Goal: Information Seeking & Learning: Learn about a topic

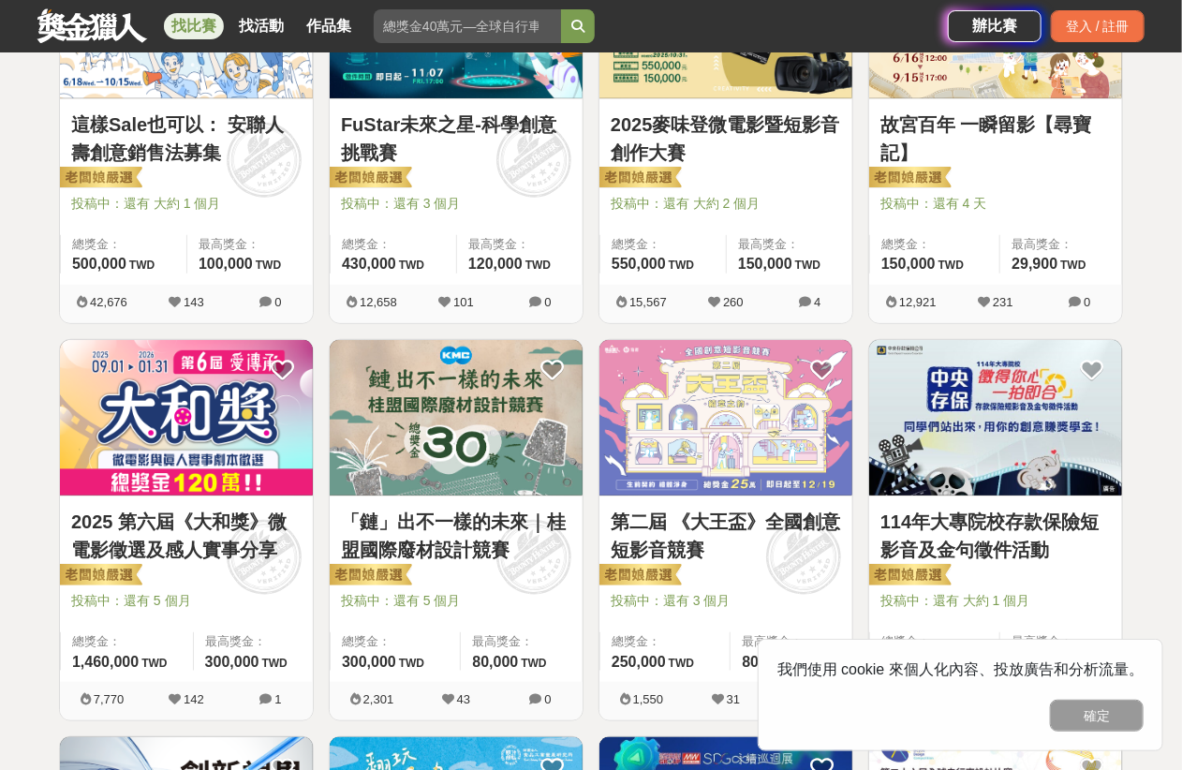
scroll to position [375, 0]
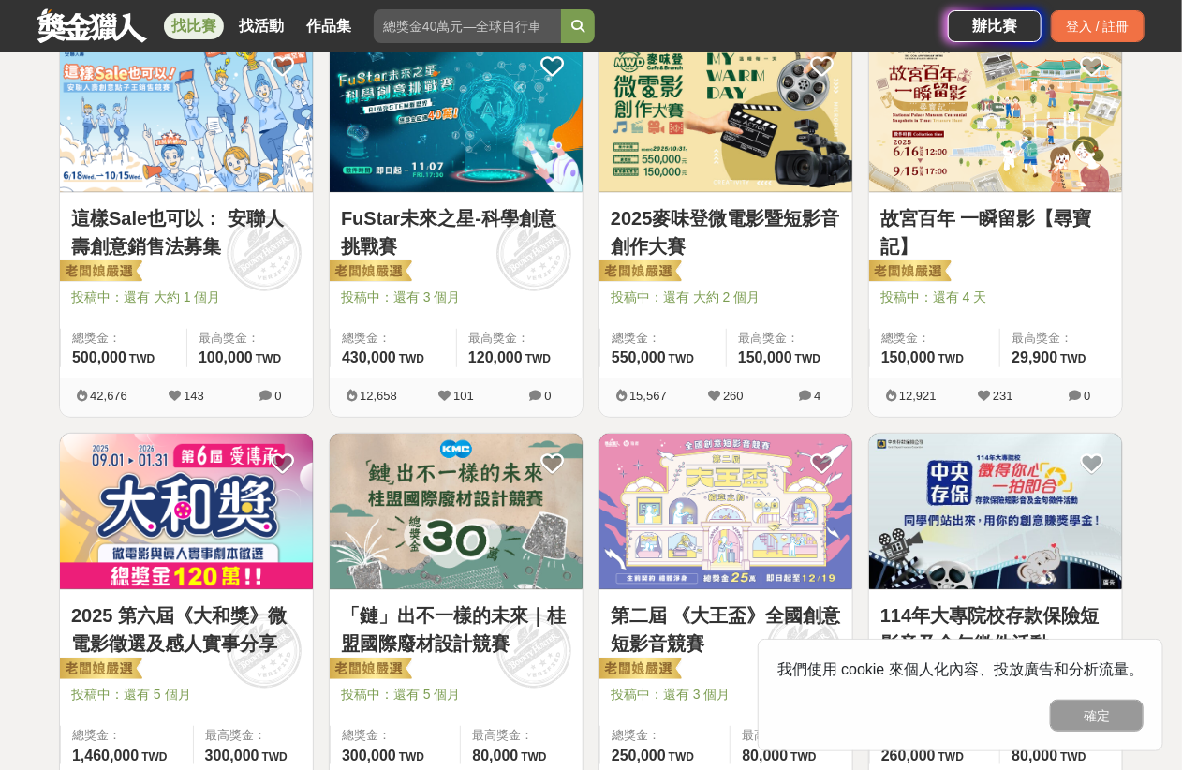
click at [922, 371] on div "故宮百年 一瞬留影【尋寶記】 投稿中：還有 4 天 總獎金： 150,000 150,000 TWD 最高獎金： 29,900 TWD" at bounding box center [995, 285] width 253 height 185
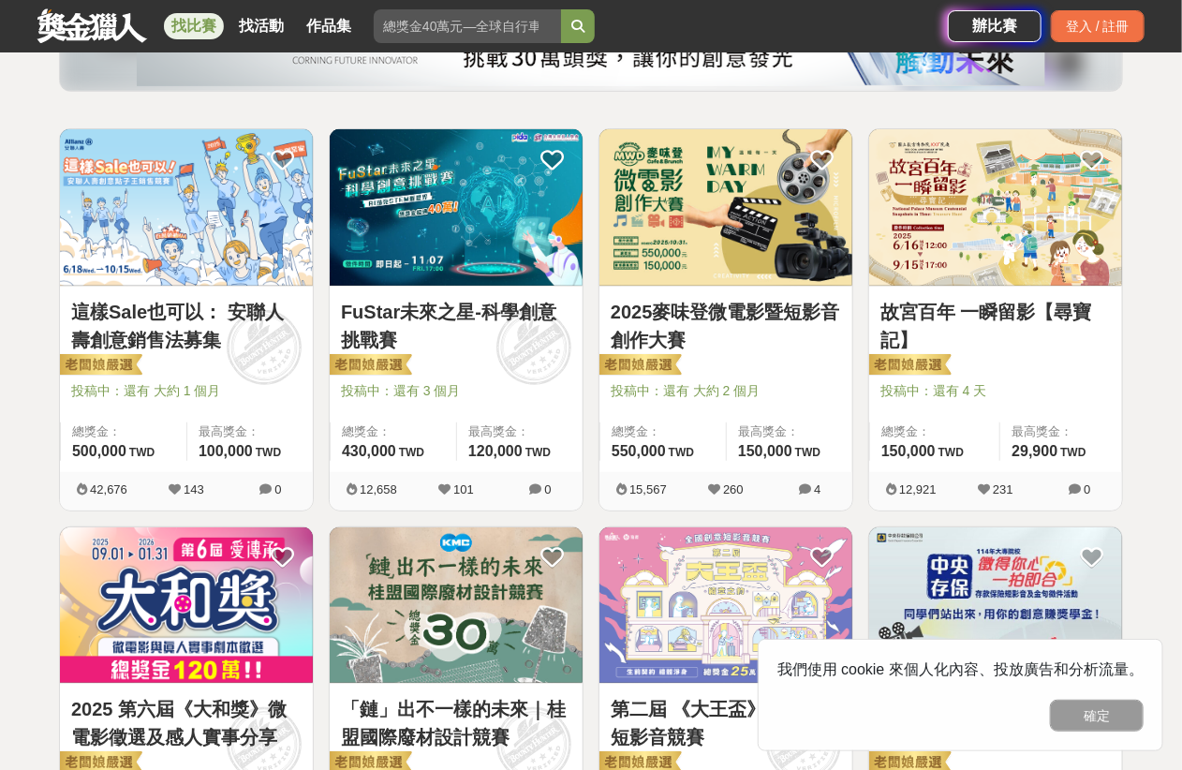
click at [967, 247] on img at bounding box center [995, 207] width 253 height 156
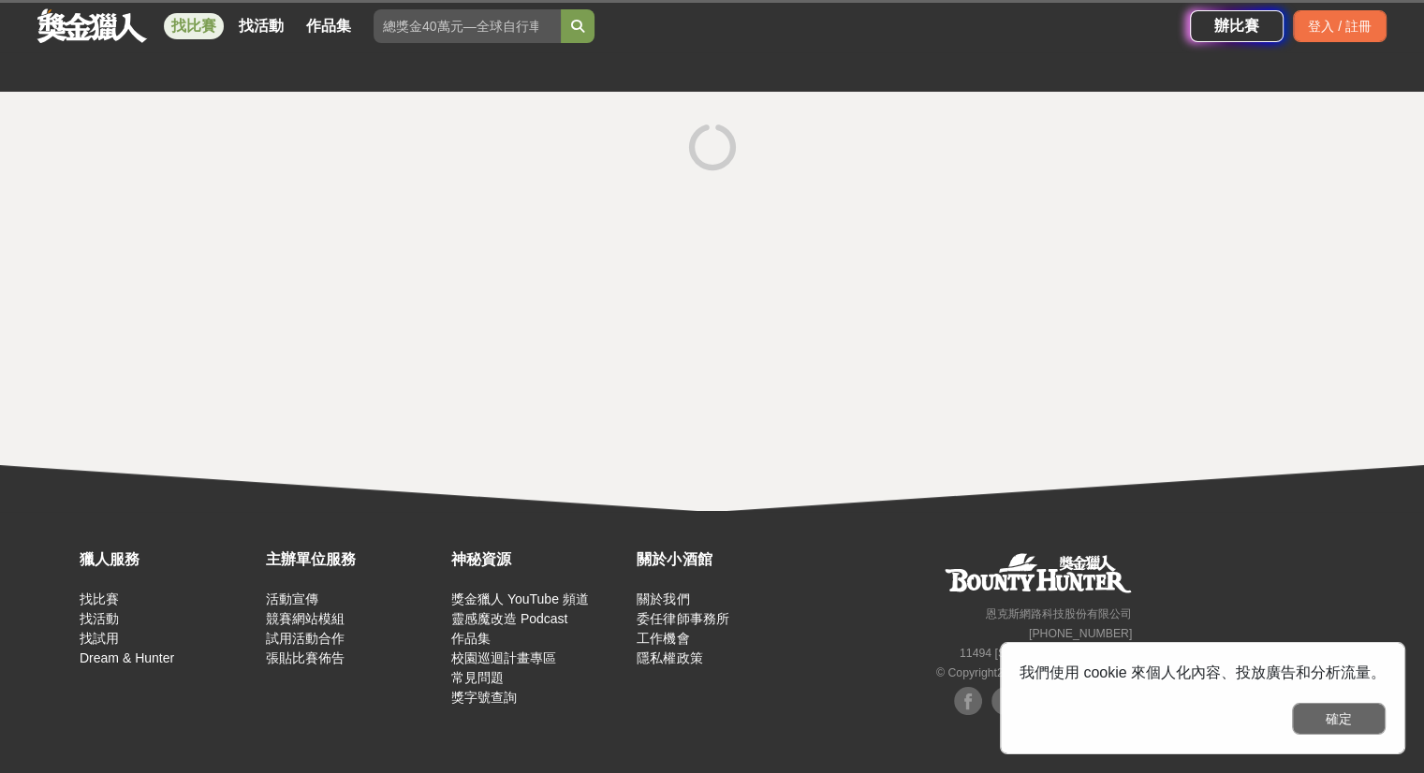
click at [1181, 728] on button "確定" at bounding box center [1339, 719] width 94 height 32
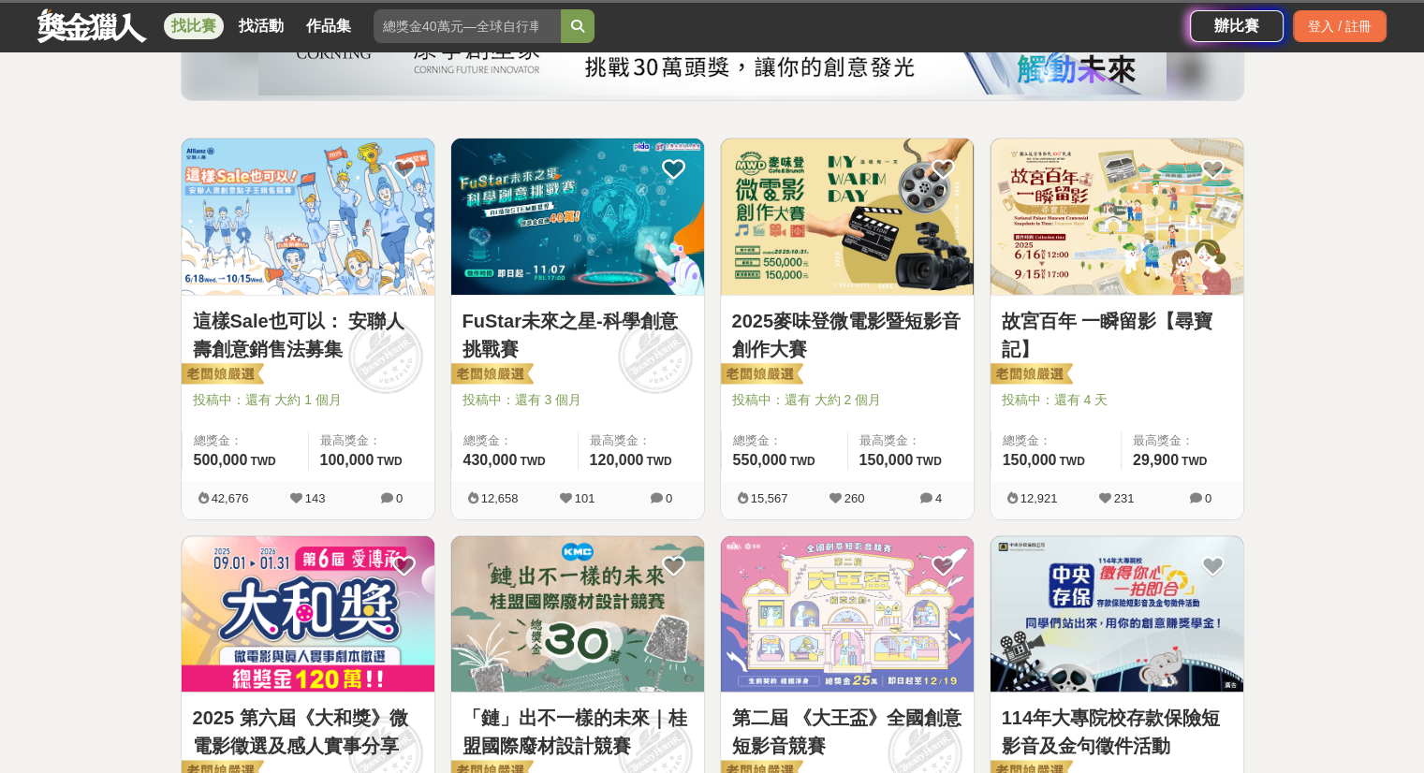
scroll to position [281, 0]
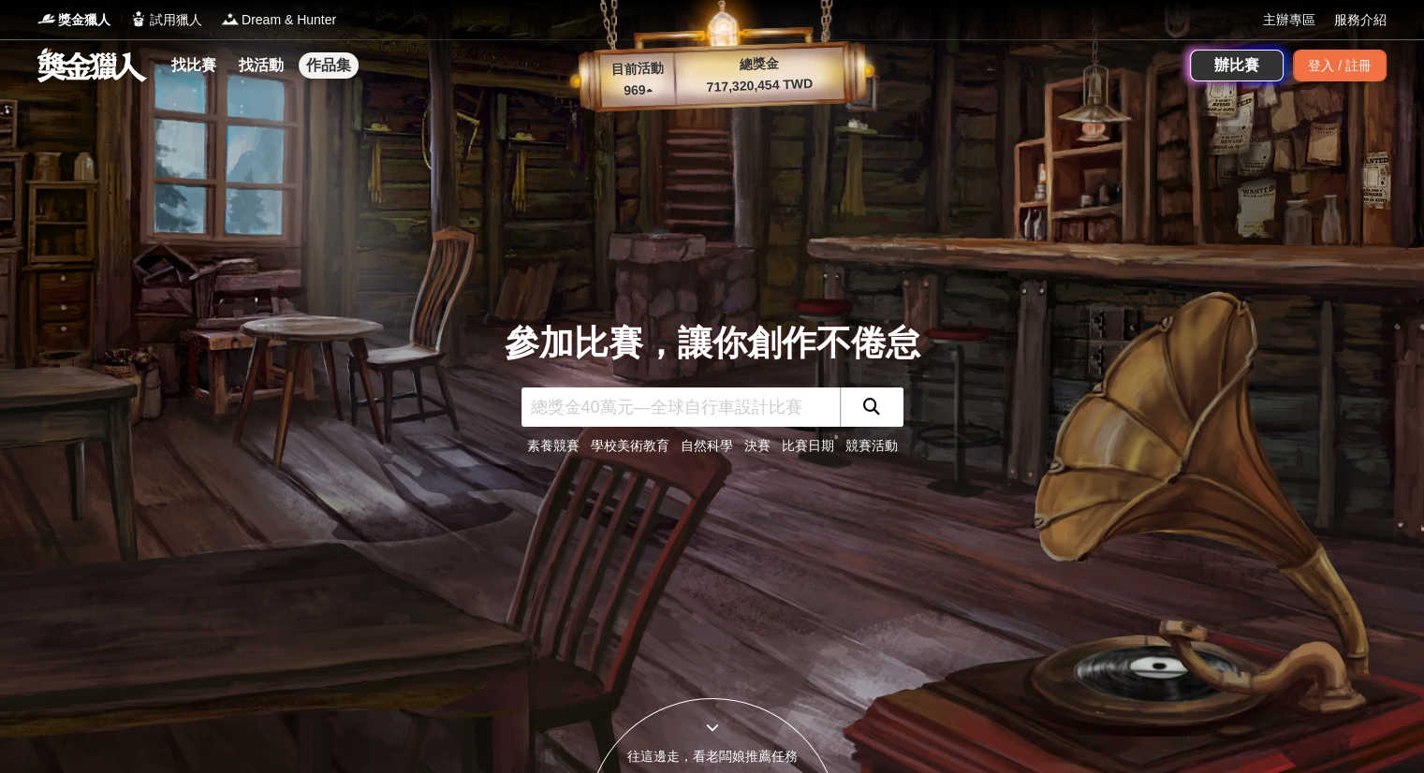
click at [322, 72] on link "作品集" at bounding box center [329, 65] width 60 height 26
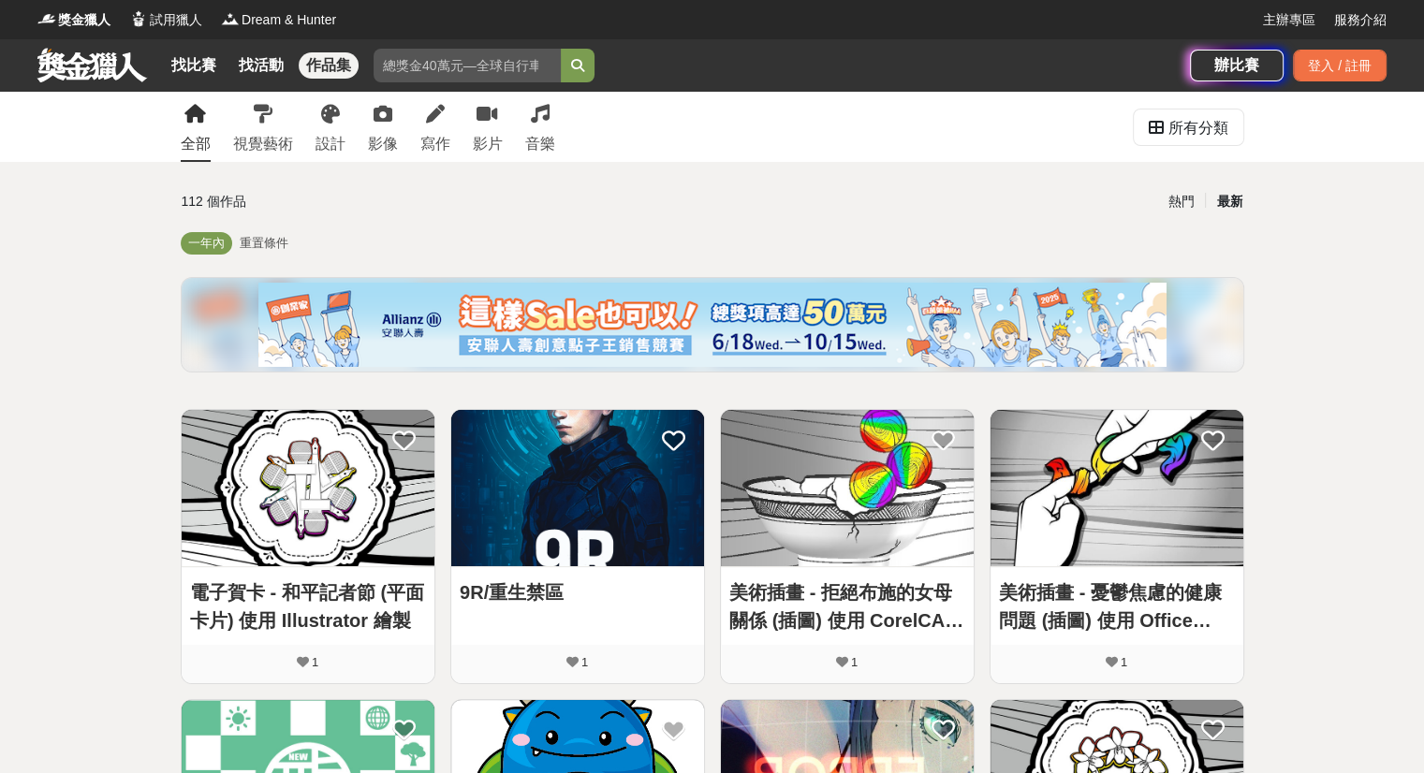
click at [72, 68] on link at bounding box center [92, 65] width 113 height 36
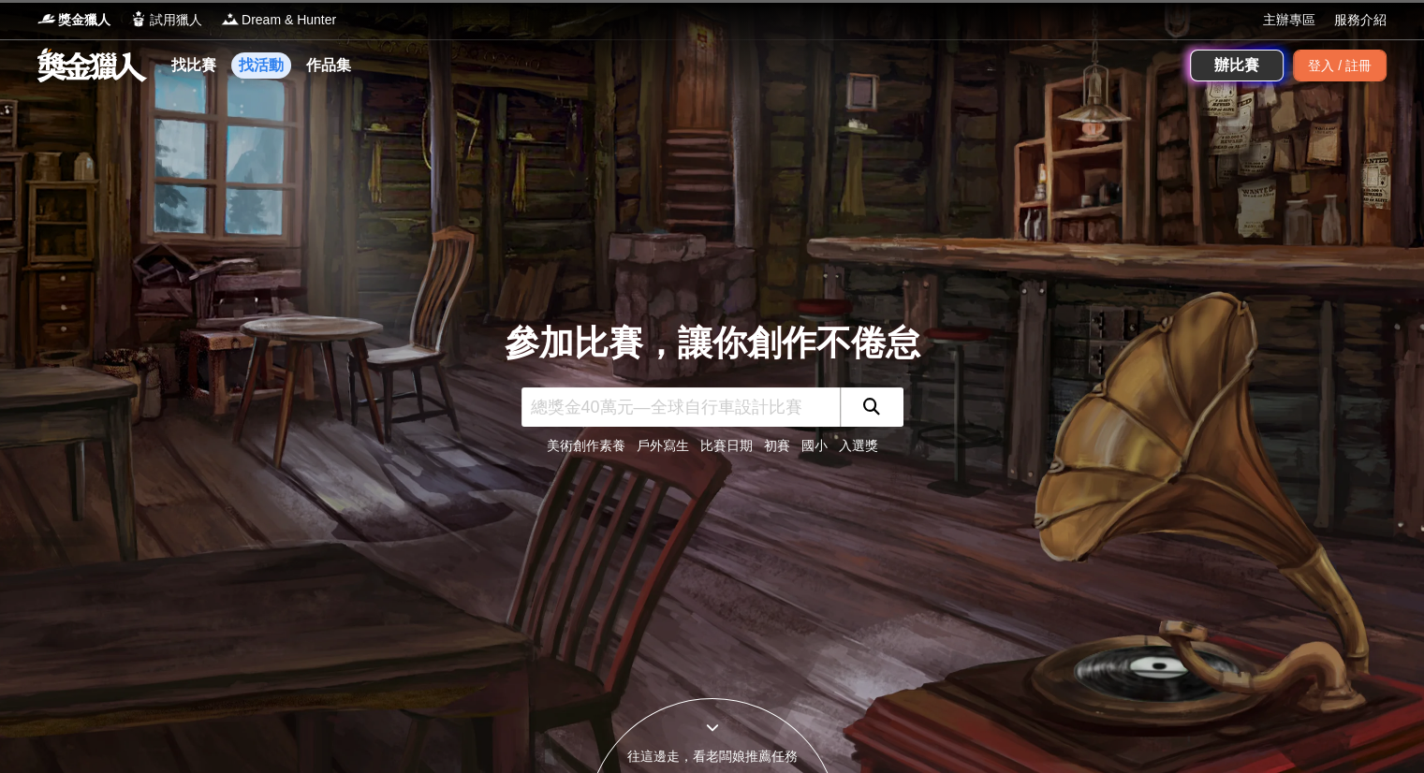
click at [315, 58] on link "作品集" at bounding box center [329, 65] width 60 height 26
click at [318, 60] on link "作品集" at bounding box center [329, 65] width 60 height 26
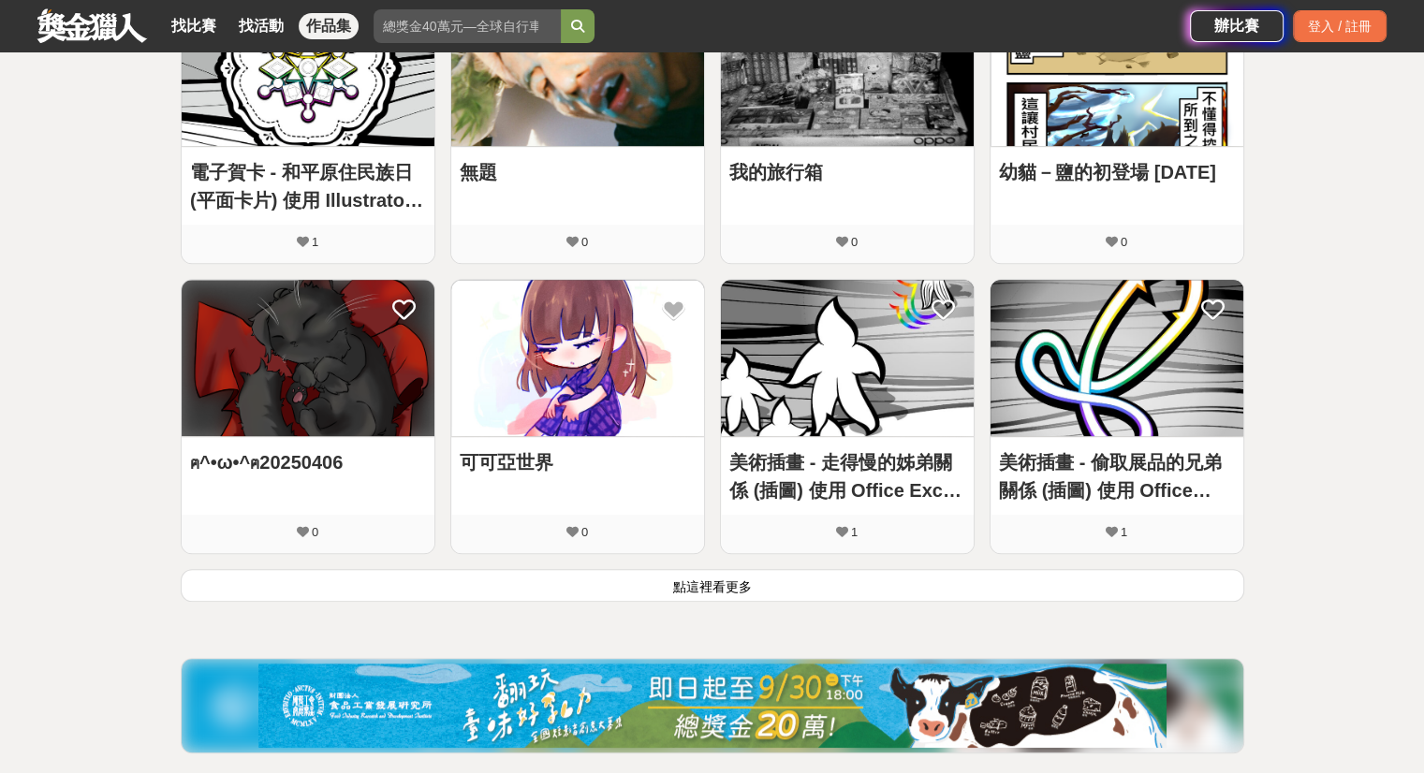
scroll to position [762, 0]
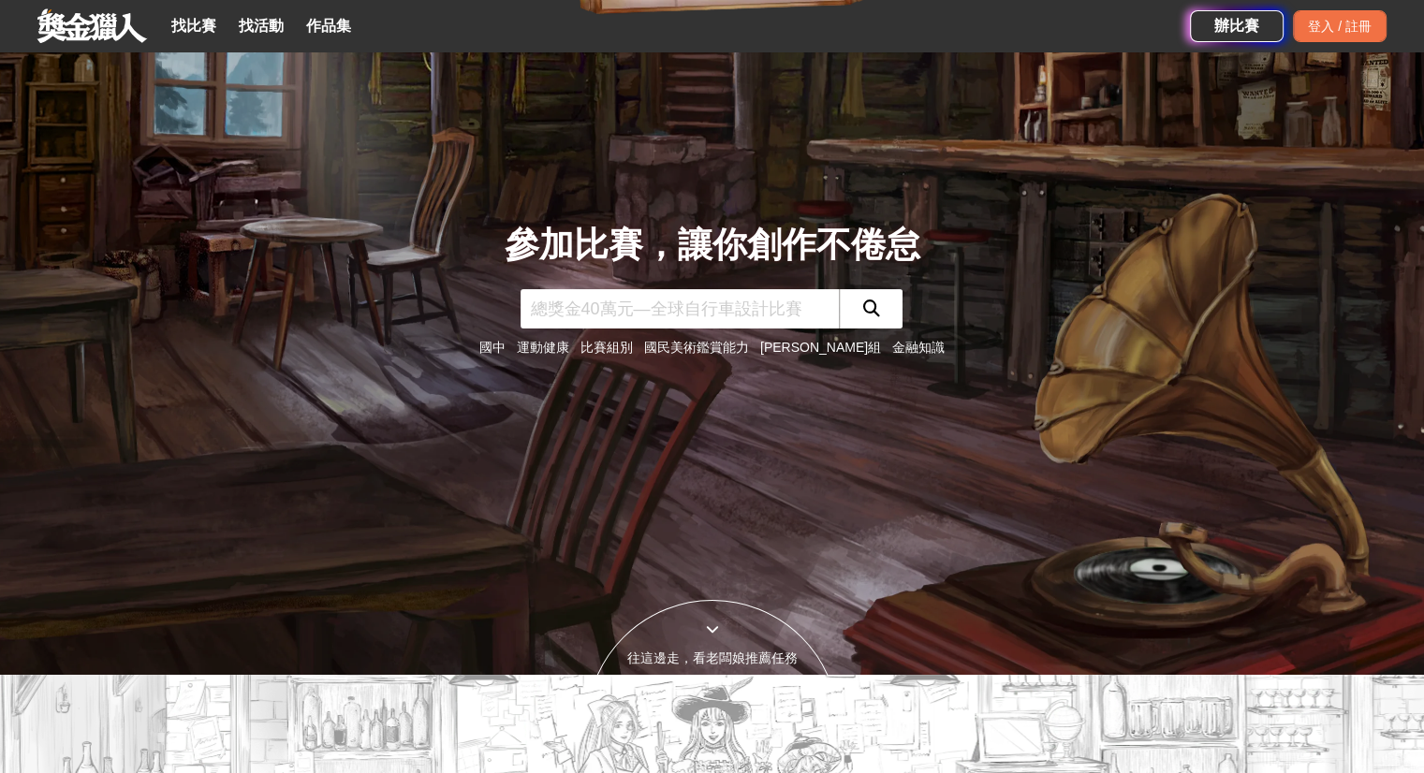
scroll to position [94, 0]
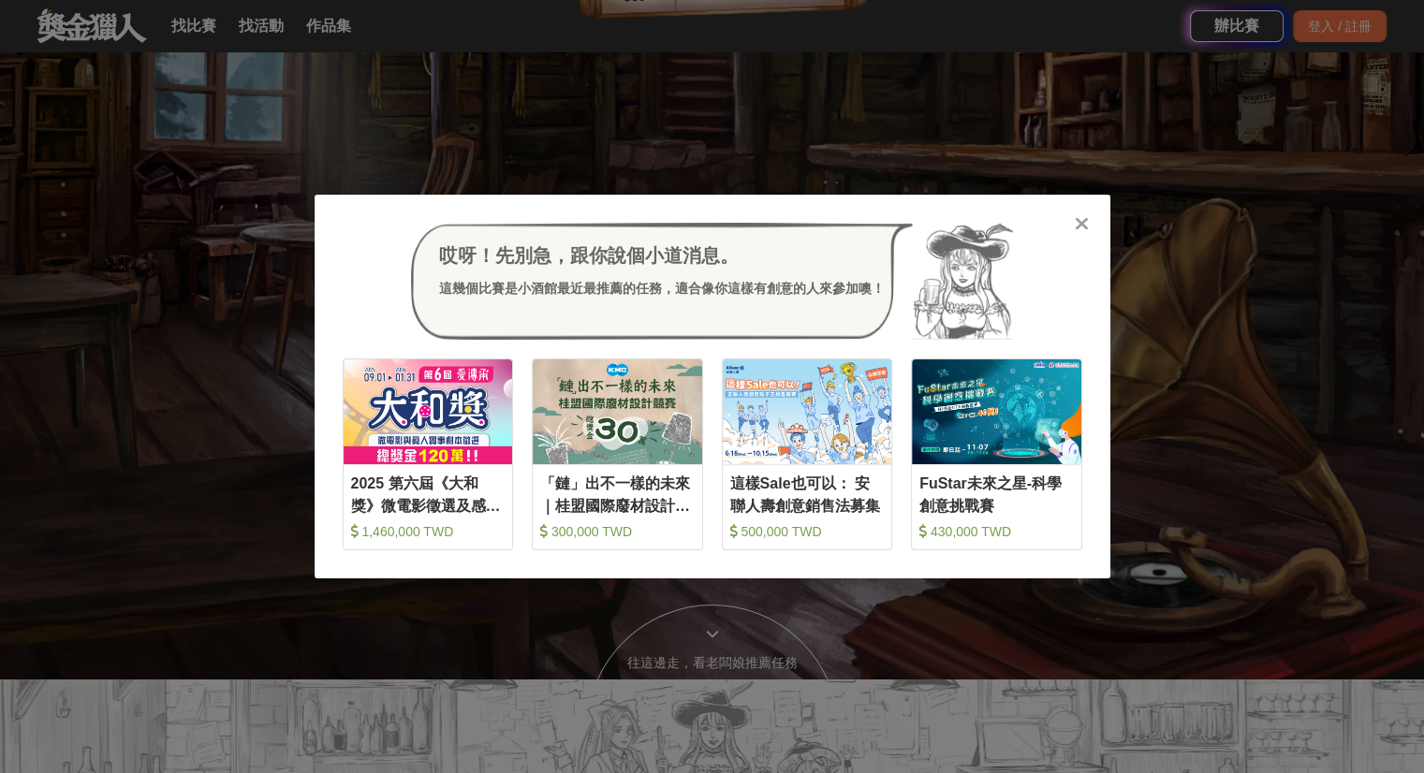
click at [1085, 233] on icon at bounding box center [1082, 223] width 14 height 19
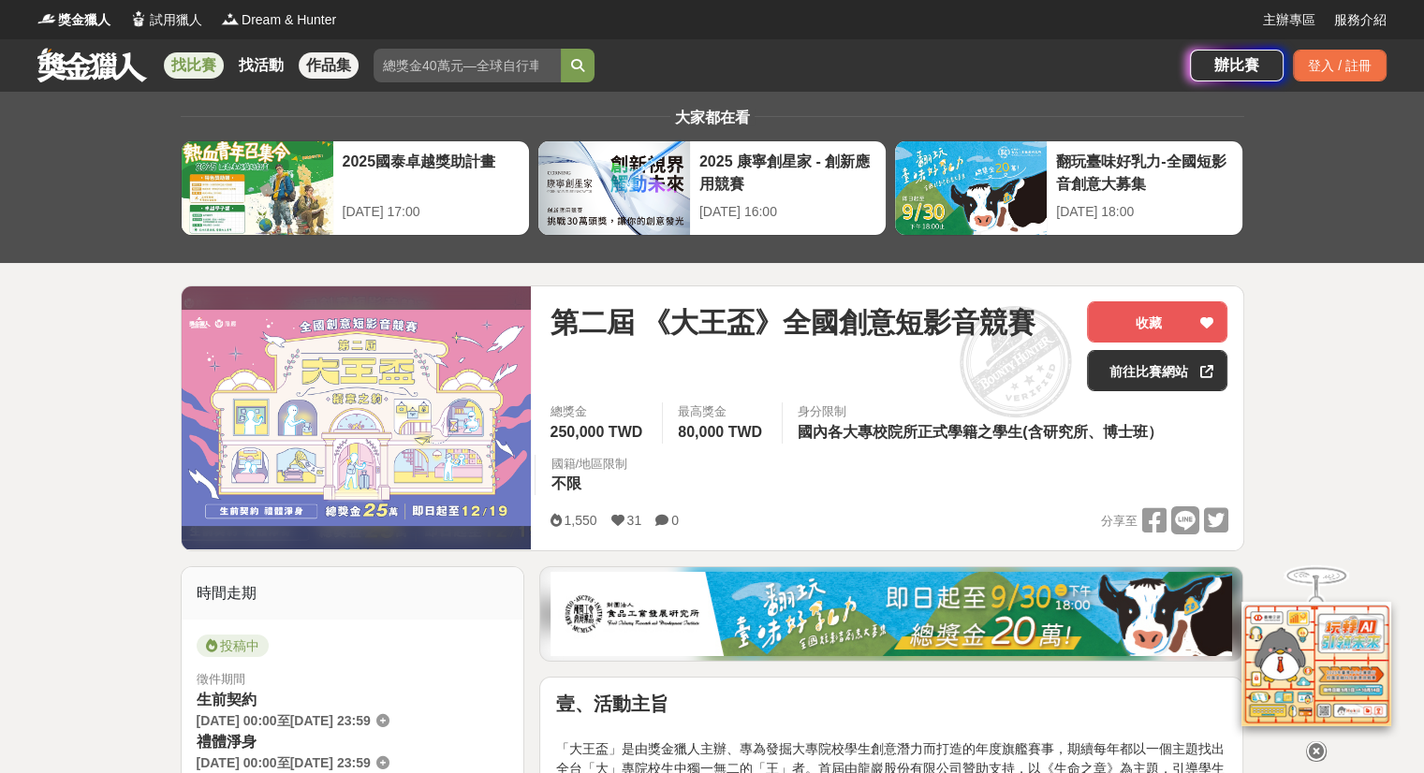
click at [348, 66] on link "作品集" at bounding box center [329, 65] width 60 height 26
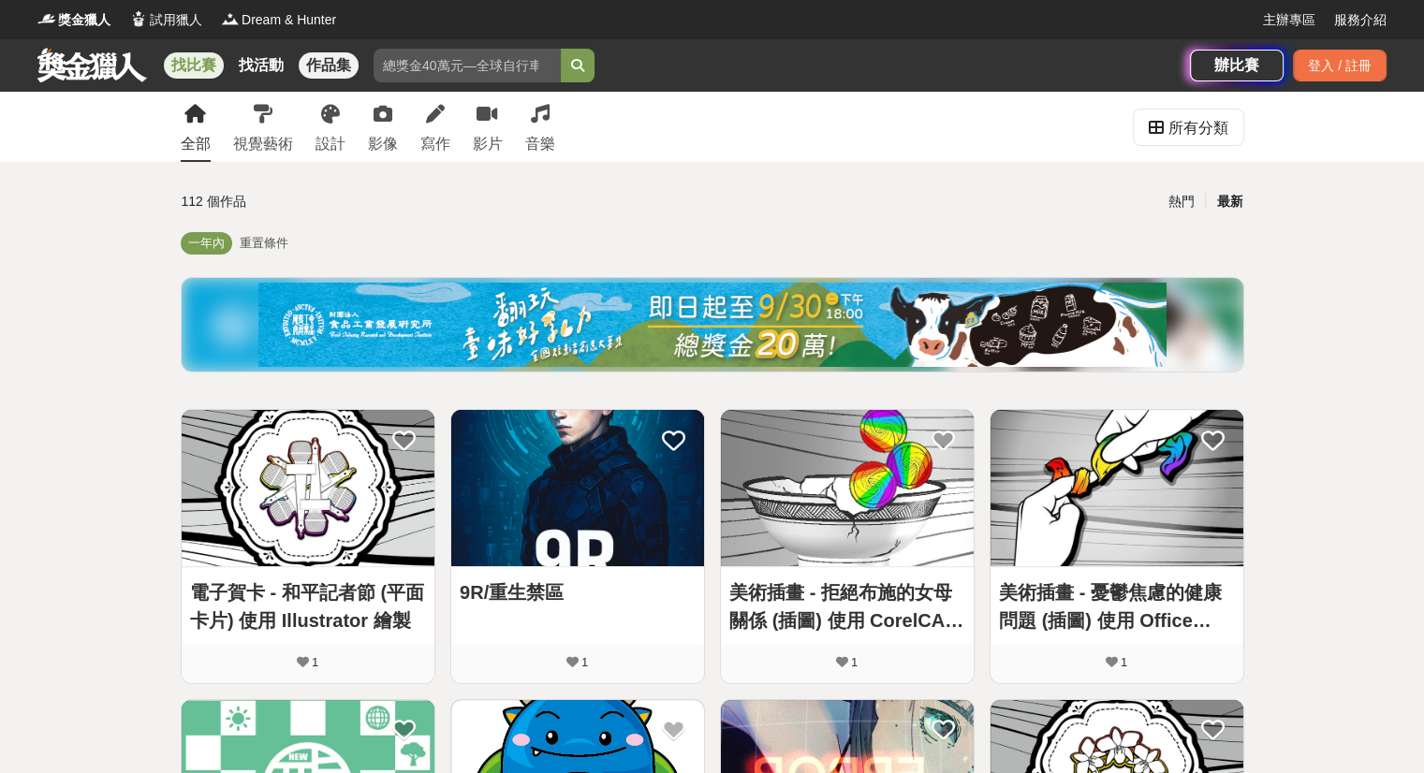
click at [190, 74] on link "找比賽" at bounding box center [194, 65] width 60 height 26
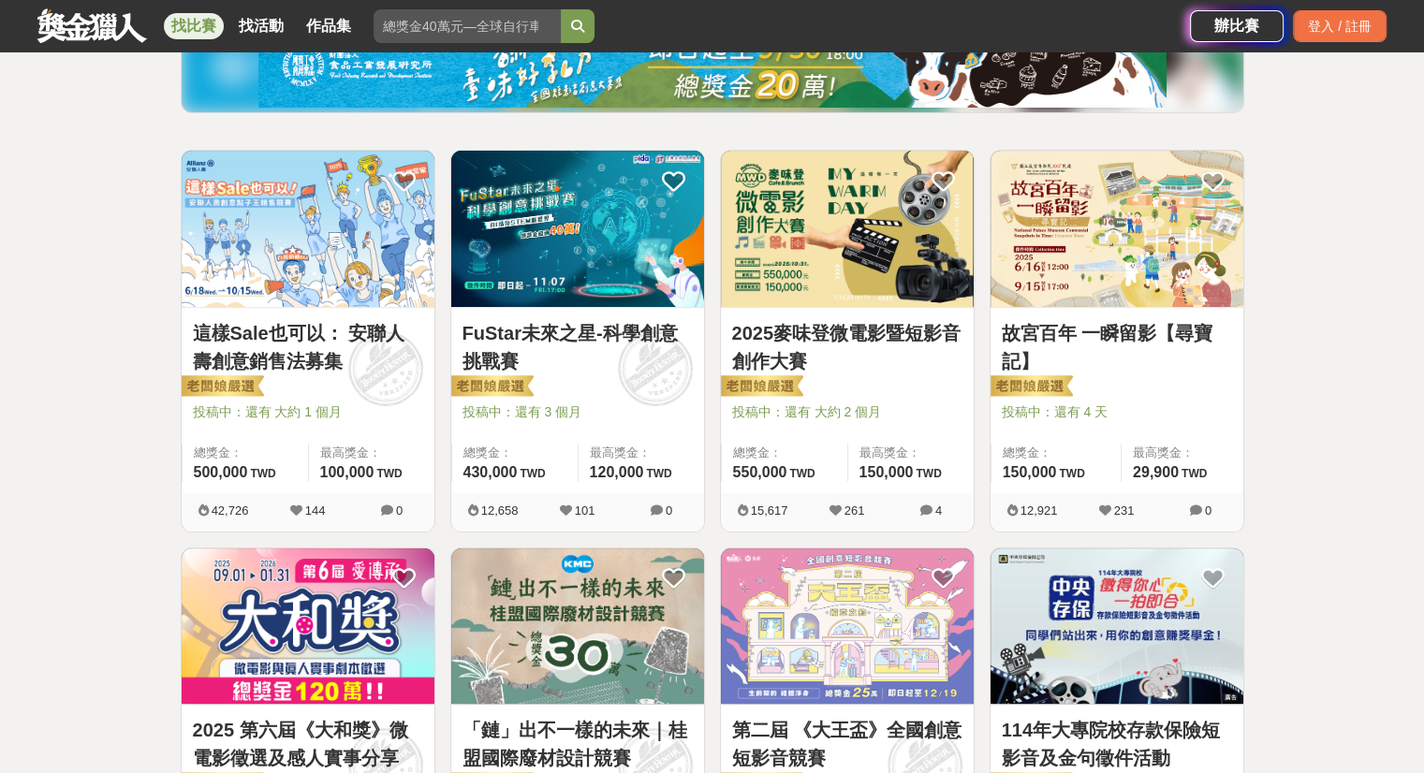
scroll to position [281, 0]
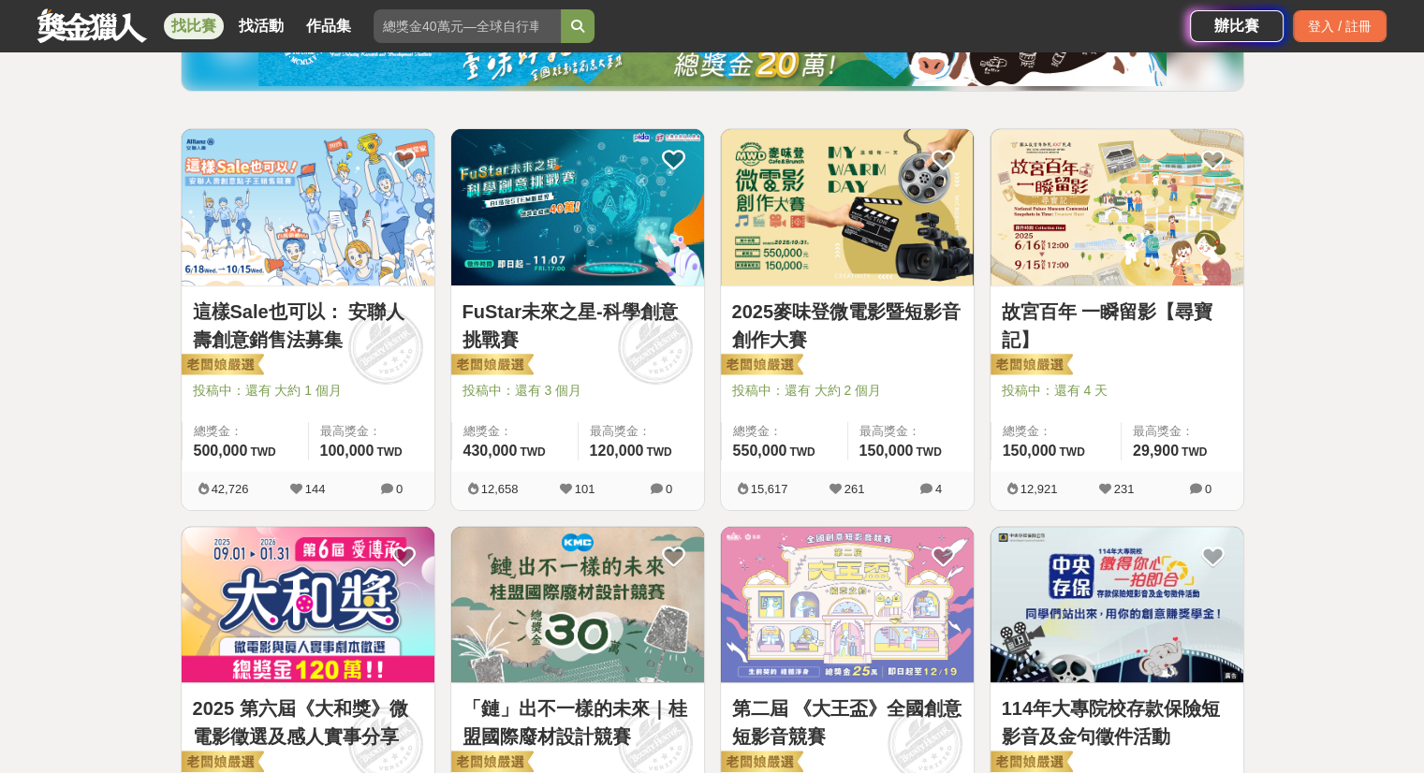
click at [280, 641] on img at bounding box center [308, 605] width 253 height 156
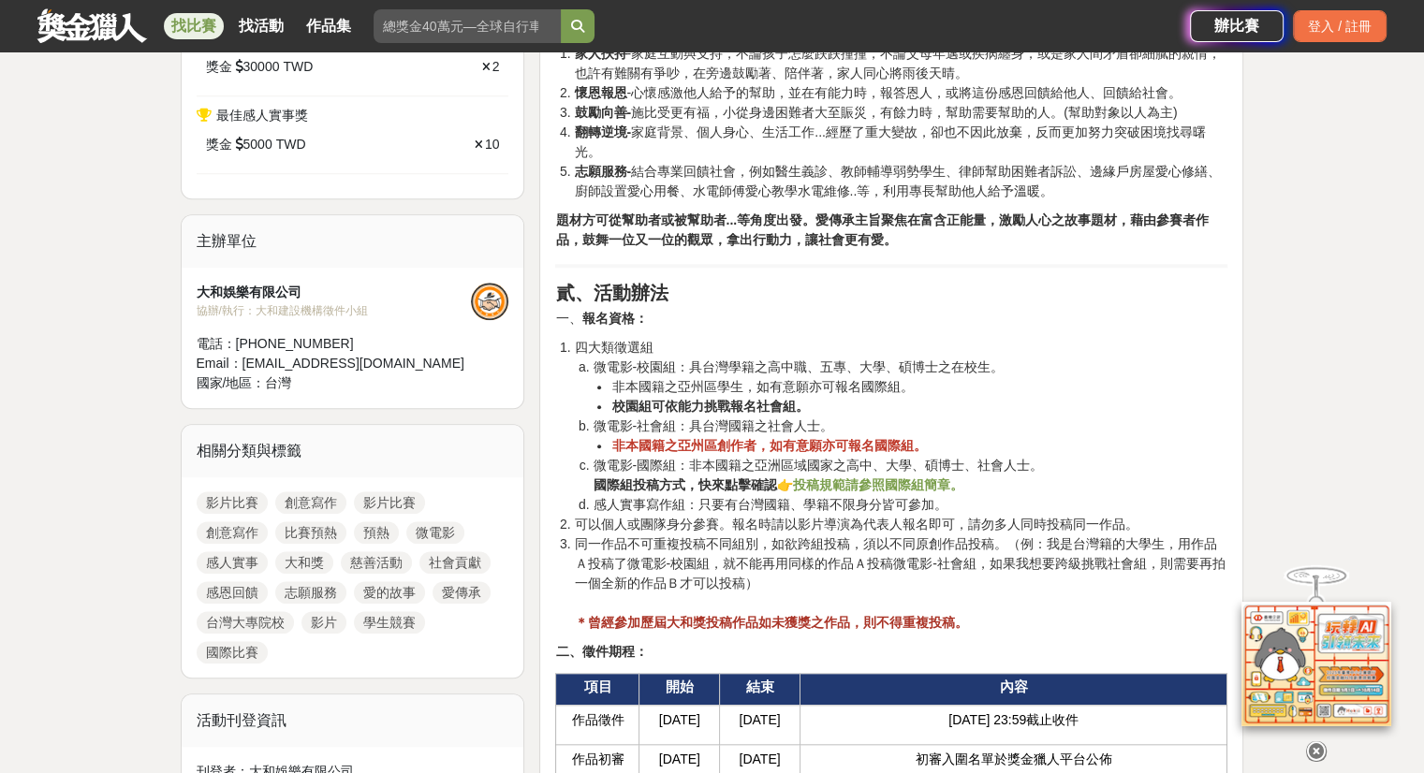
scroll to position [1779, 0]
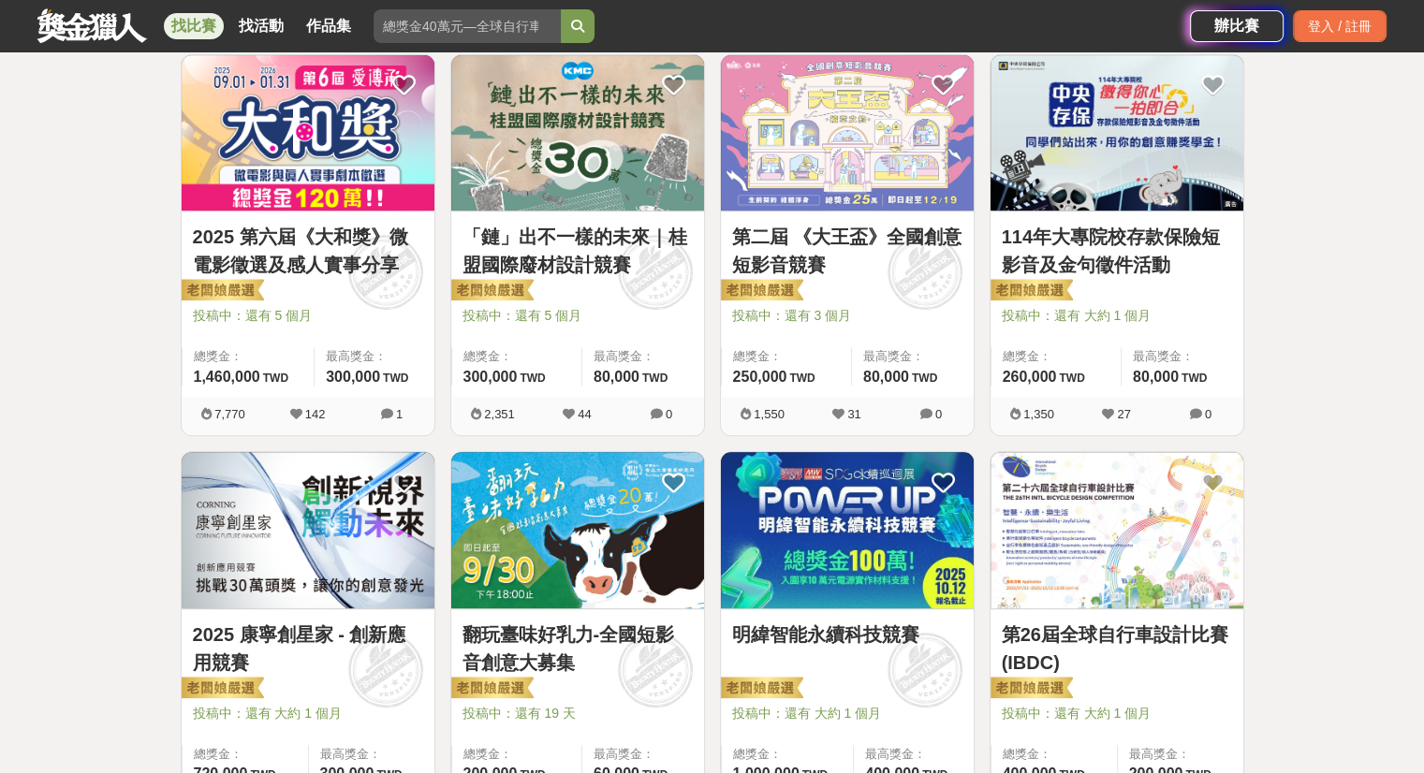
scroll to position [749, 0]
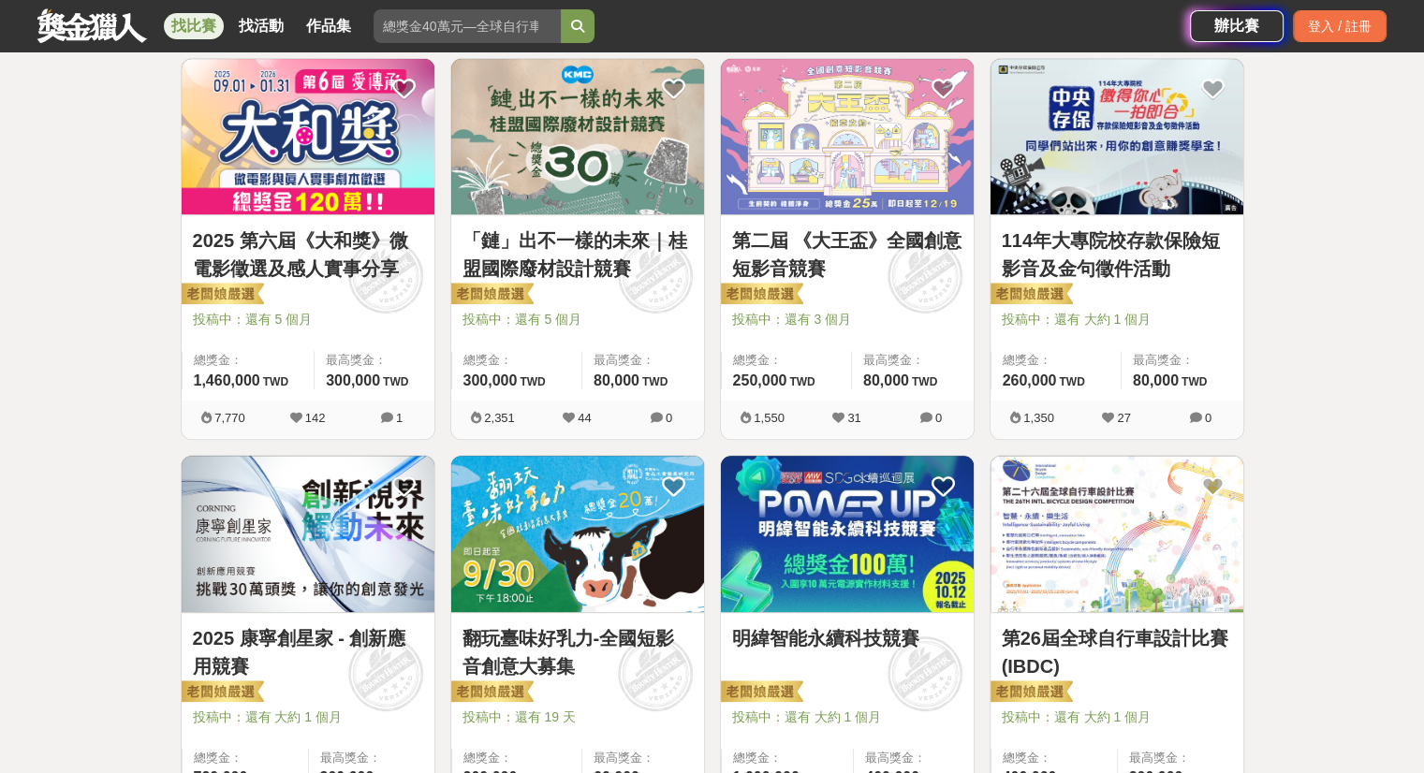
click at [884, 161] on img at bounding box center [847, 137] width 253 height 156
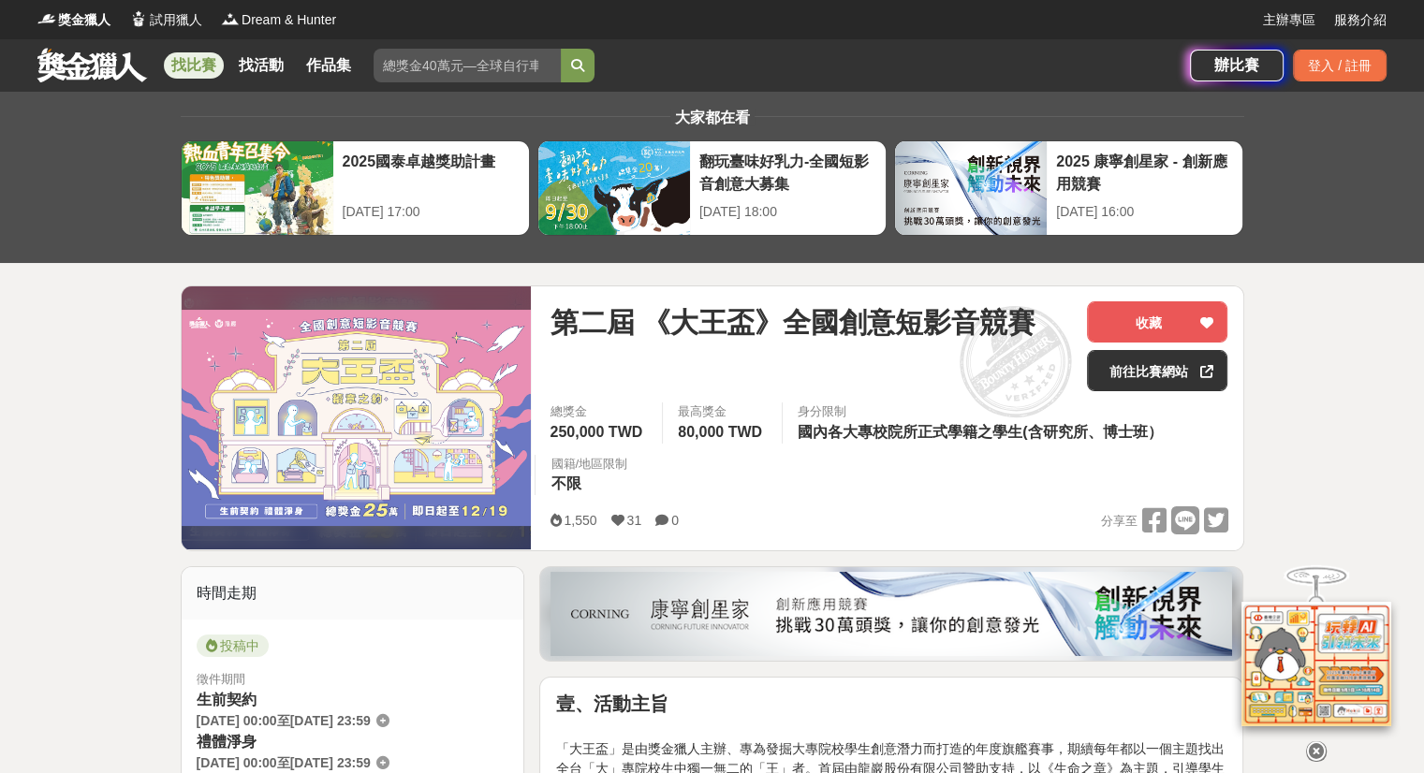
scroll to position [375, 0]
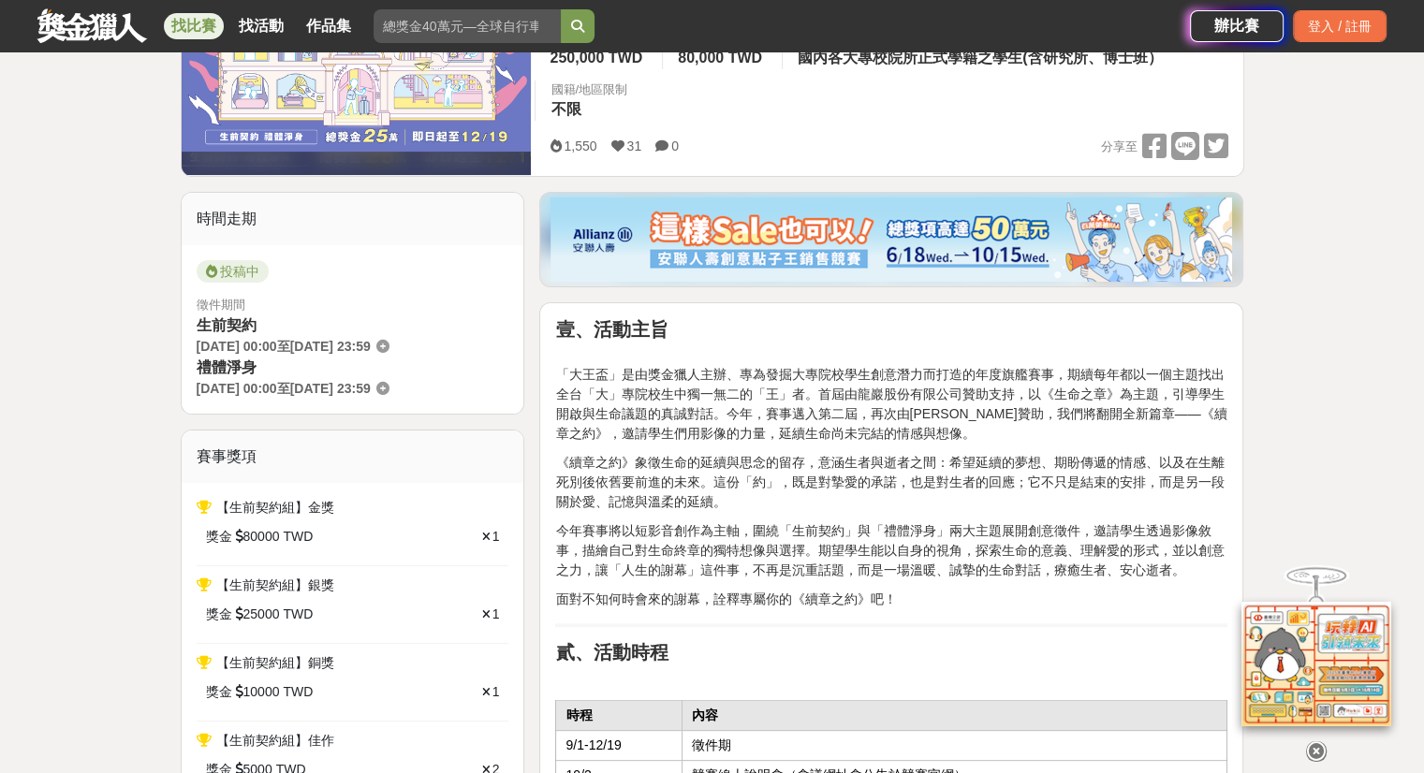
click at [946, 426] on p "「大王盃」是由獎金獵人主辦、專為發掘大專院校學生創意潛力而打造的年度旗艦賽事，期續每年都以一個主題找出全台「大」專院校生中獨一無二的「王」者。首屆由龍巖股份有…" at bounding box center [891, 394] width 672 height 98
